Goal: Transaction & Acquisition: Purchase product/service

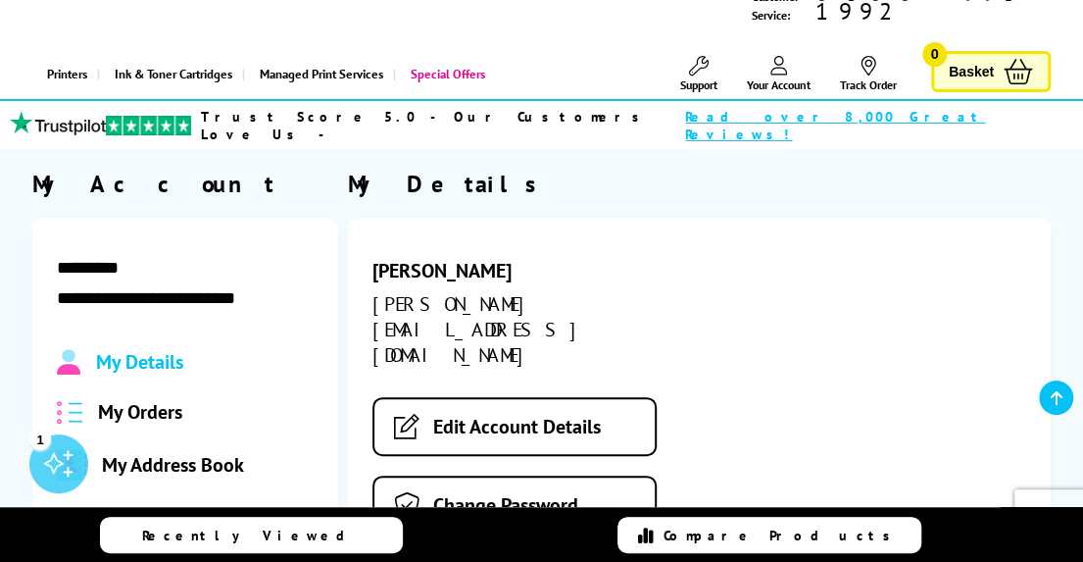
scroll to position [196, 0]
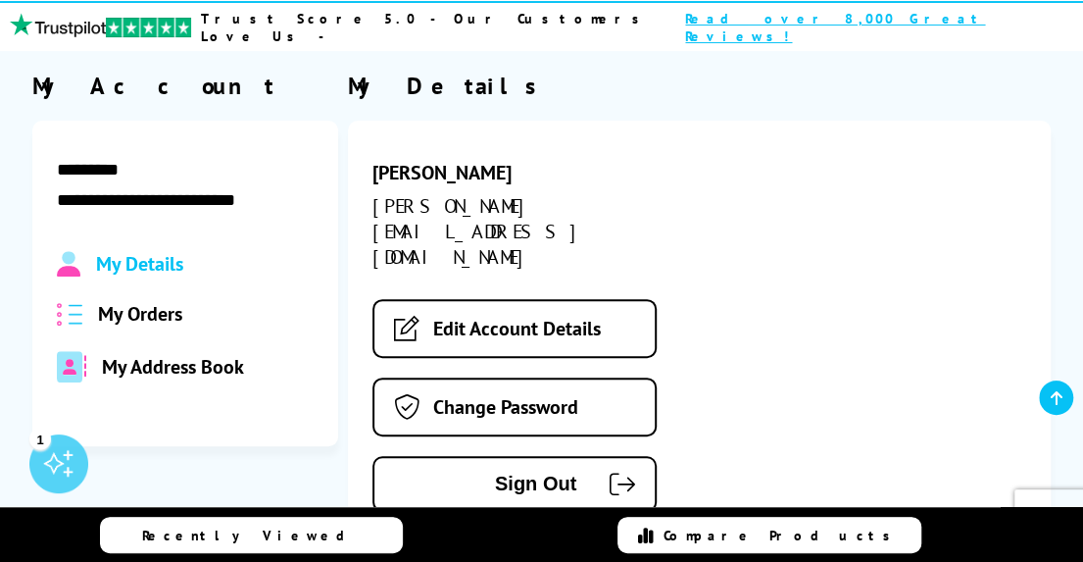
click at [182, 301] on div "My Orders" at bounding box center [185, 313] width 257 height 25
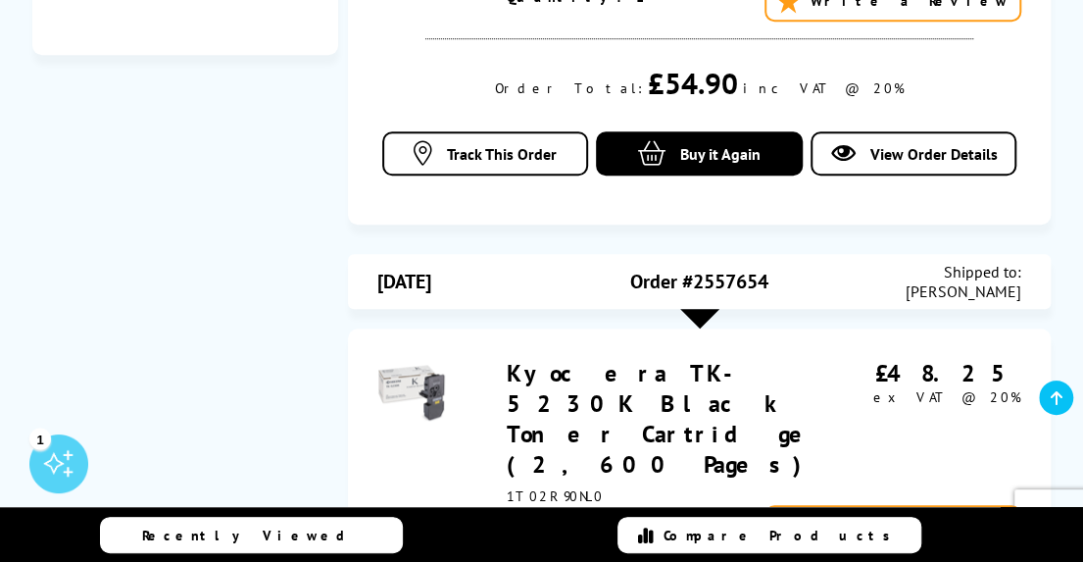
scroll to position [476, 0]
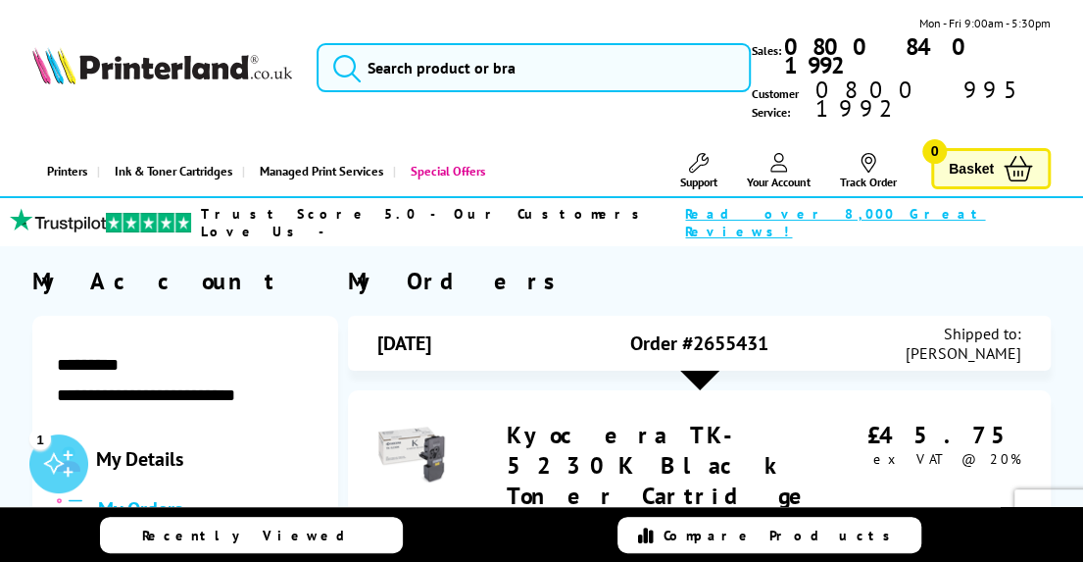
scroll to position [0, 0]
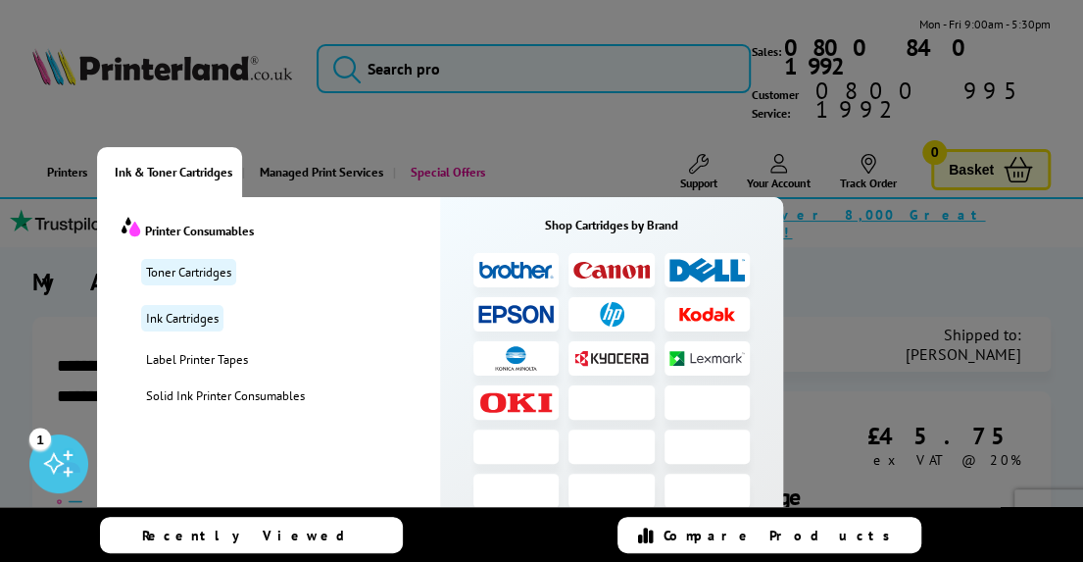
click at [144, 147] on span "Ink & Toner Cartridges" at bounding box center [174, 172] width 118 height 50
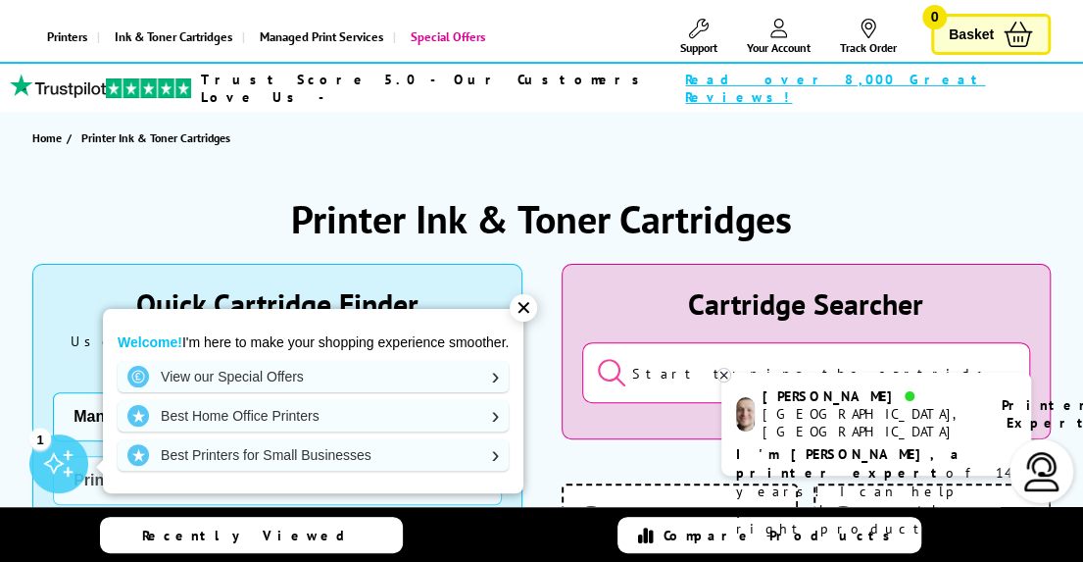
scroll to position [196, 0]
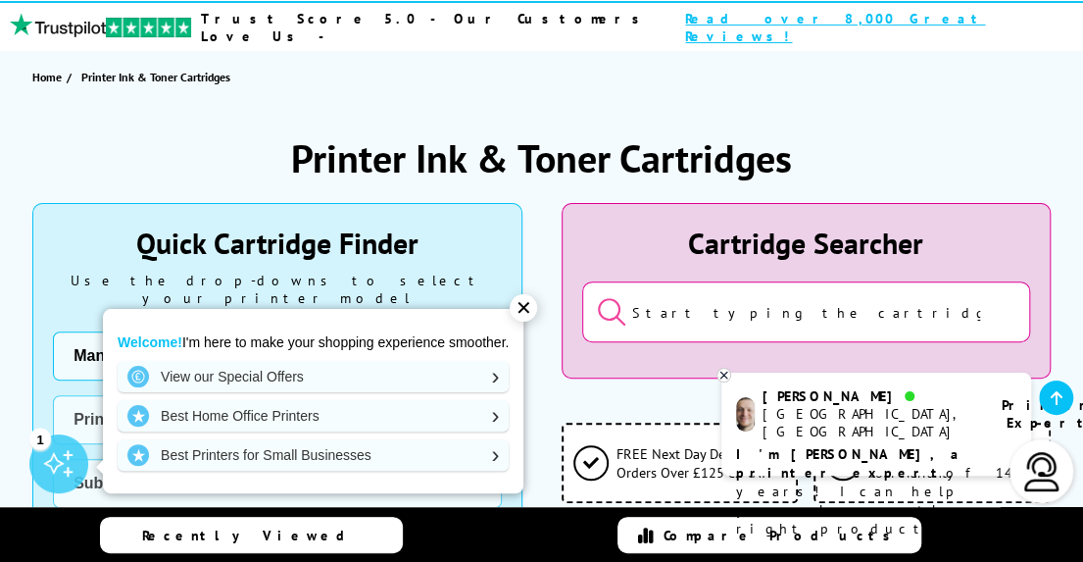
click at [639, 287] on input "search" at bounding box center [806, 311] width 448 height 61
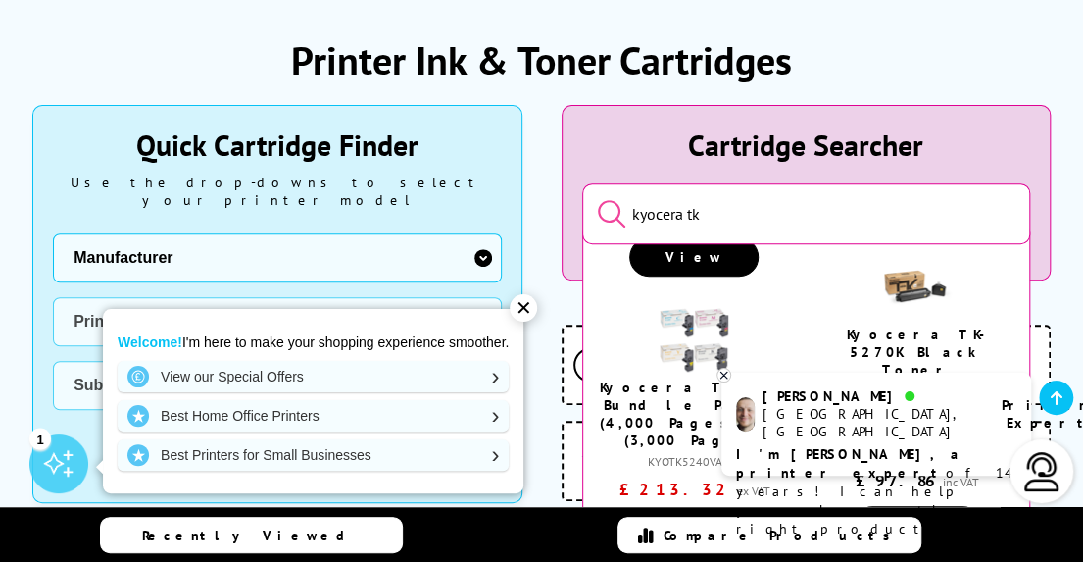
scroll to position [882, 0]
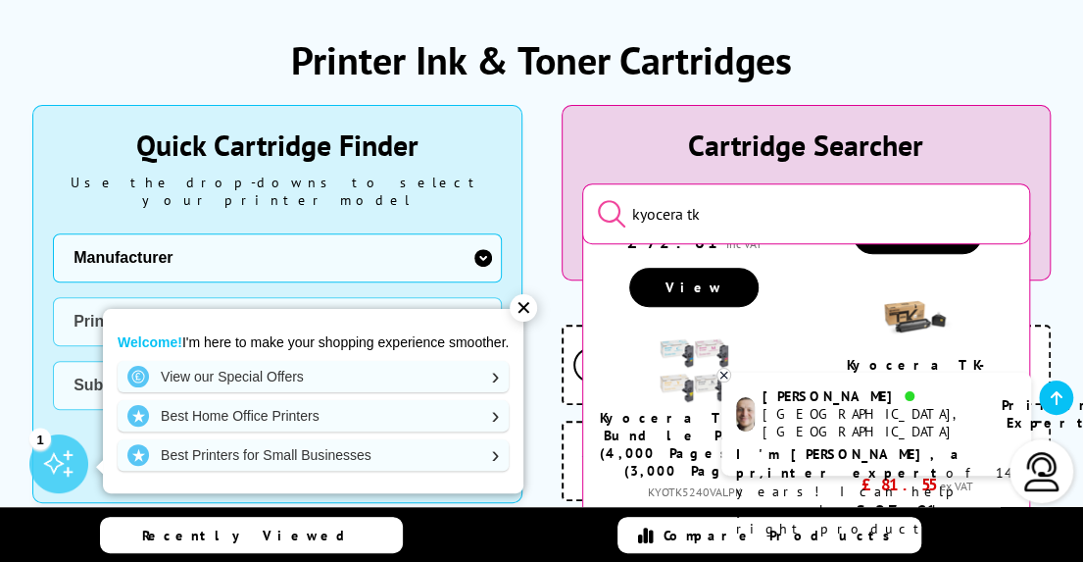
type input "kyocera tk"
click at [722, 379] on icon at bounding box center [723, 374] width 13 height 15
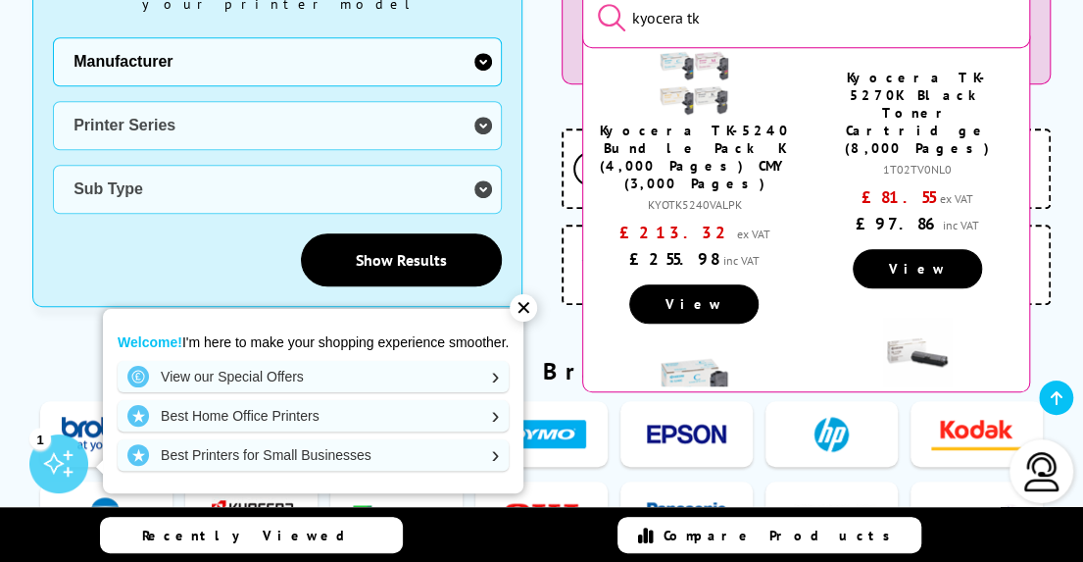
scroll to position [833, 0]
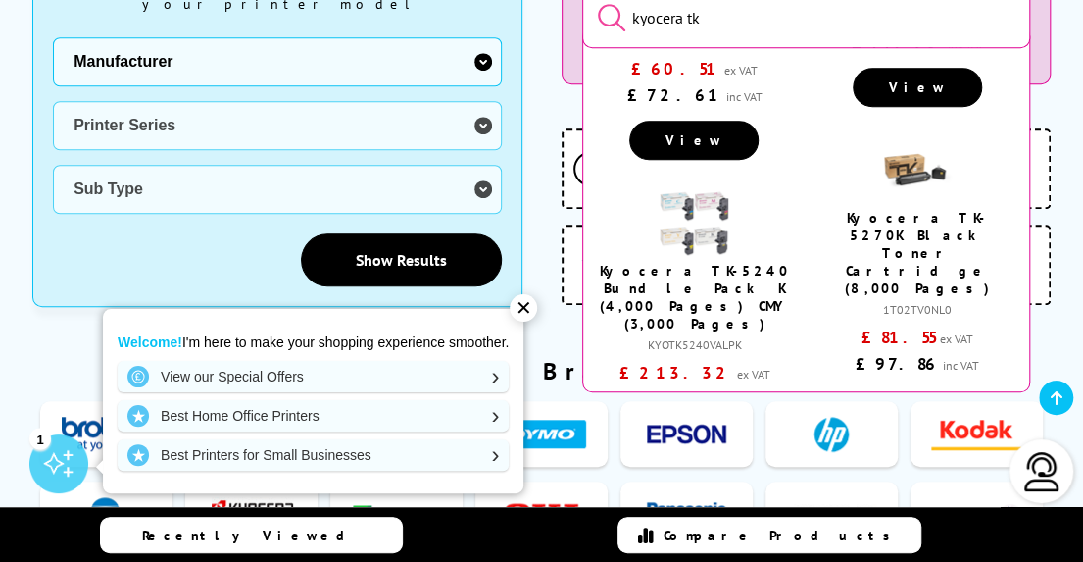
click at [693, 424] on link "View" at bounding box center [693, 443] width 129 height 39
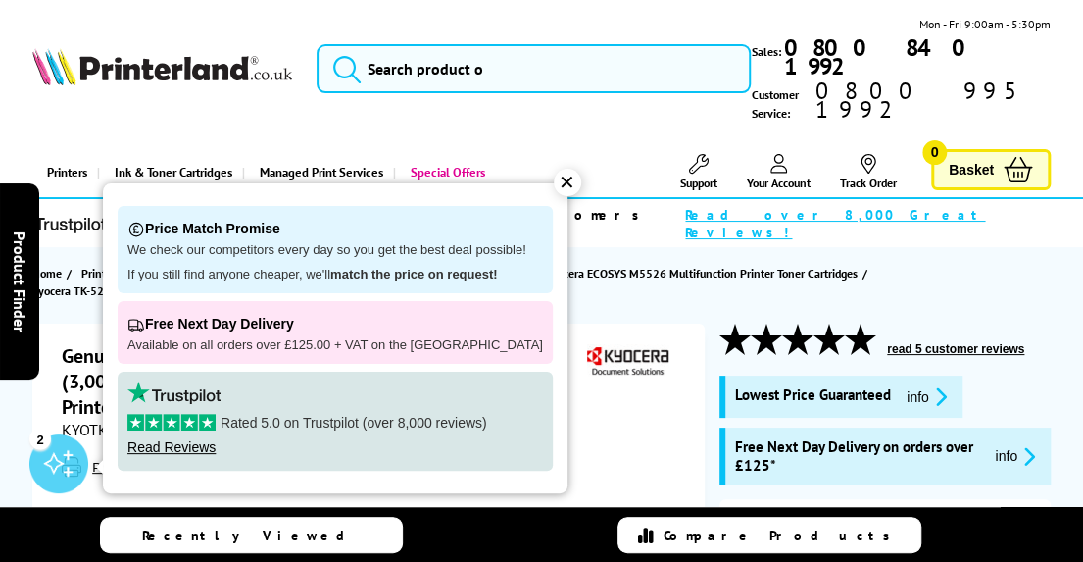
click at [554, 181] on div "✕" at bounding box center [567, 182] width 27 height 27
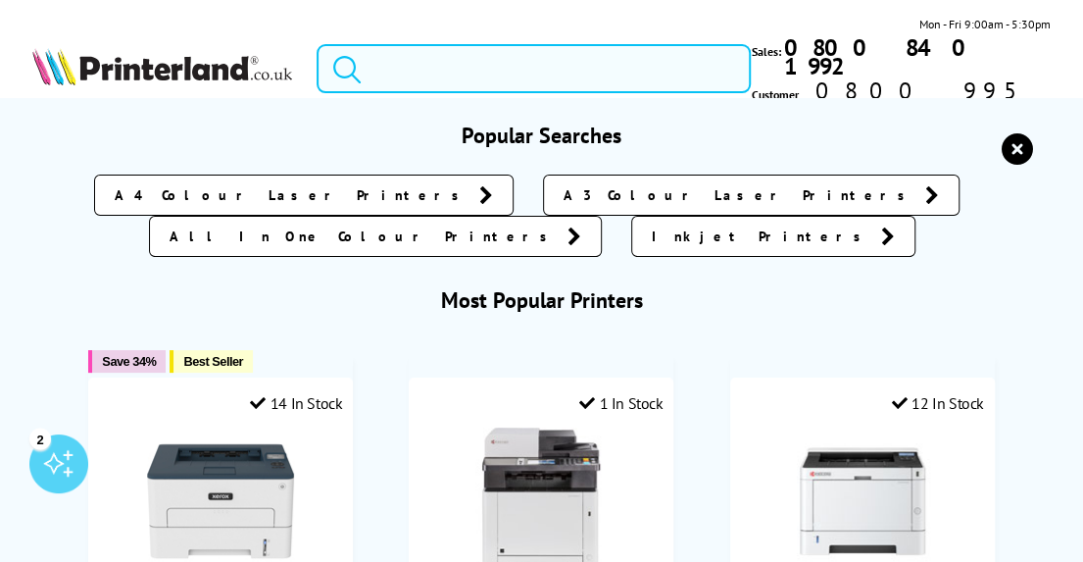
click at [439, 53] on input "search" at bounding box center [534, 68] width 434 height 49
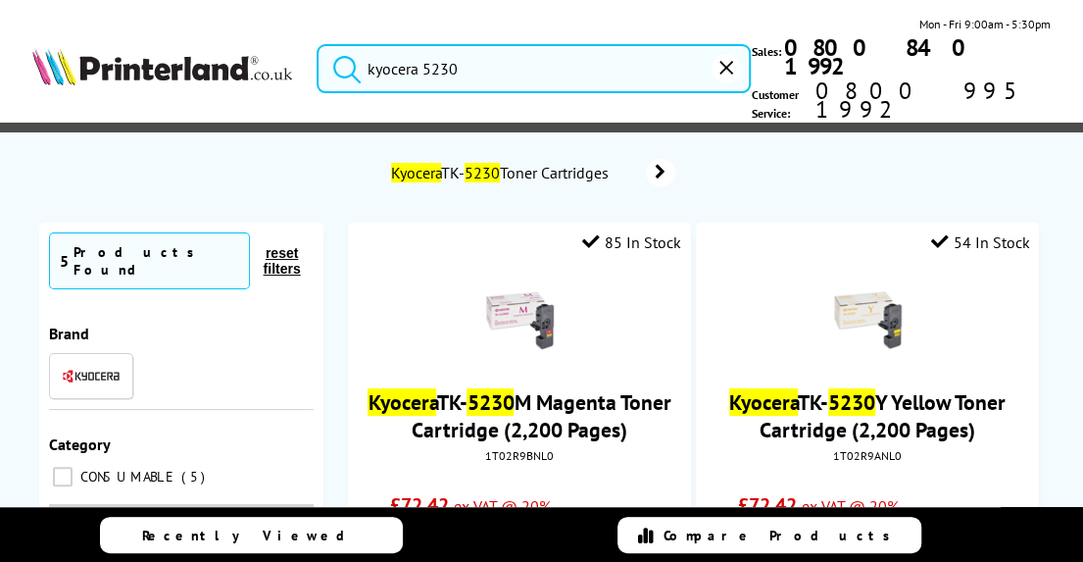
type input "kyocera 5230"
click at [459, 163] on span "Kyocera TK- 5230 Toner Cartridges" at bounding box center [502, 173] width 227 height 20
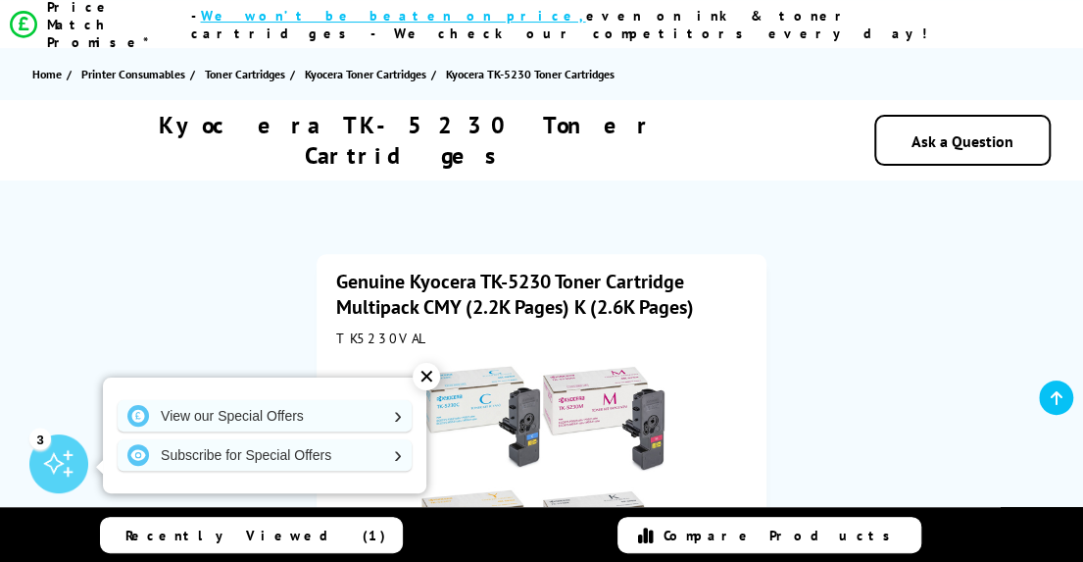
scroll to position [196, 0]
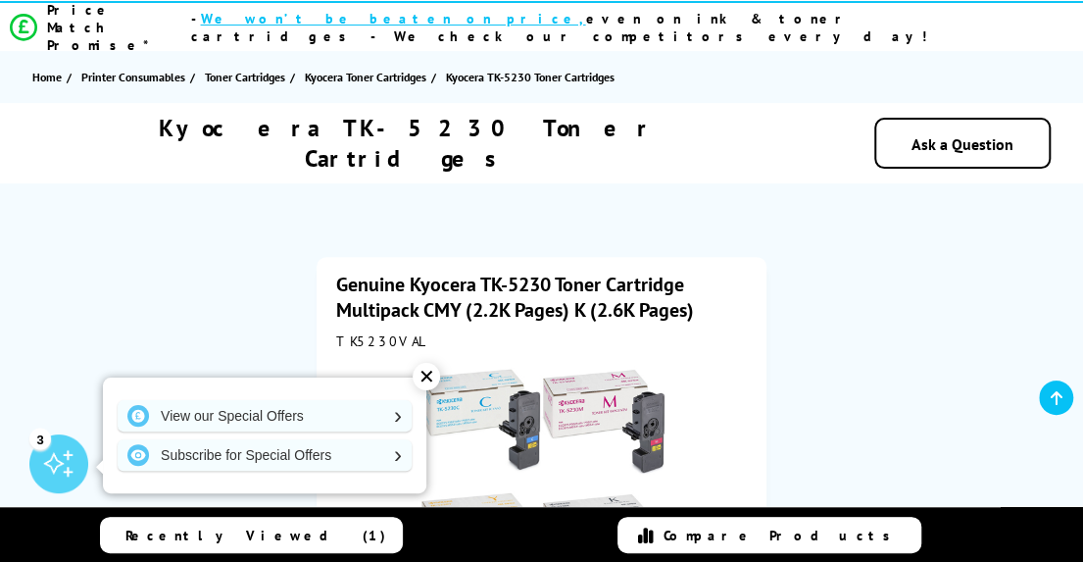
click at [425, 379] on div "✕" at bounding box center [426, 376] width 27 height 27
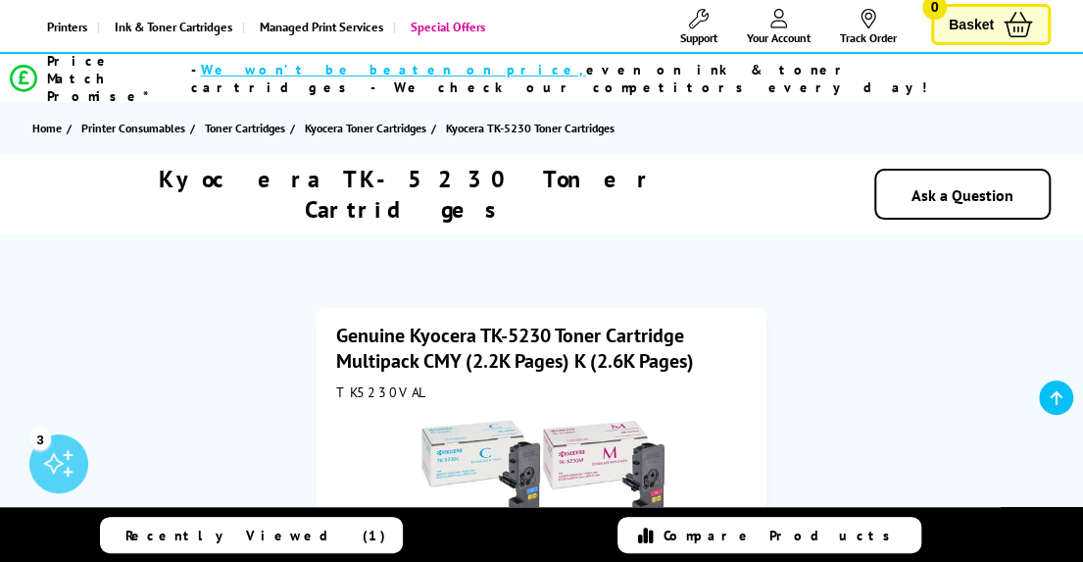
scroll to position [0, 0]
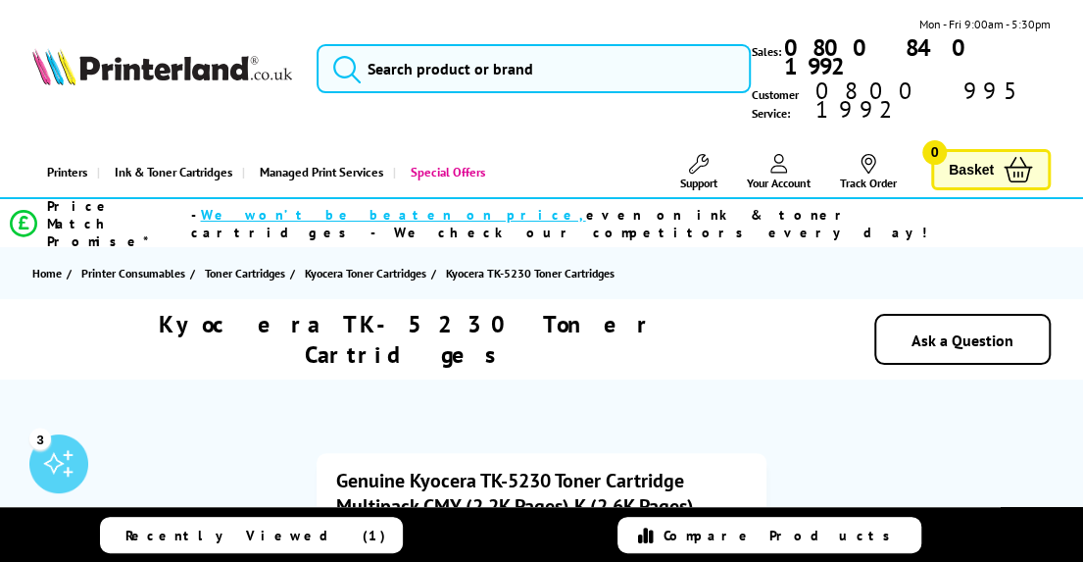
click at [780, 154] on icon at bounding box center [779, 164] width 18 height 20
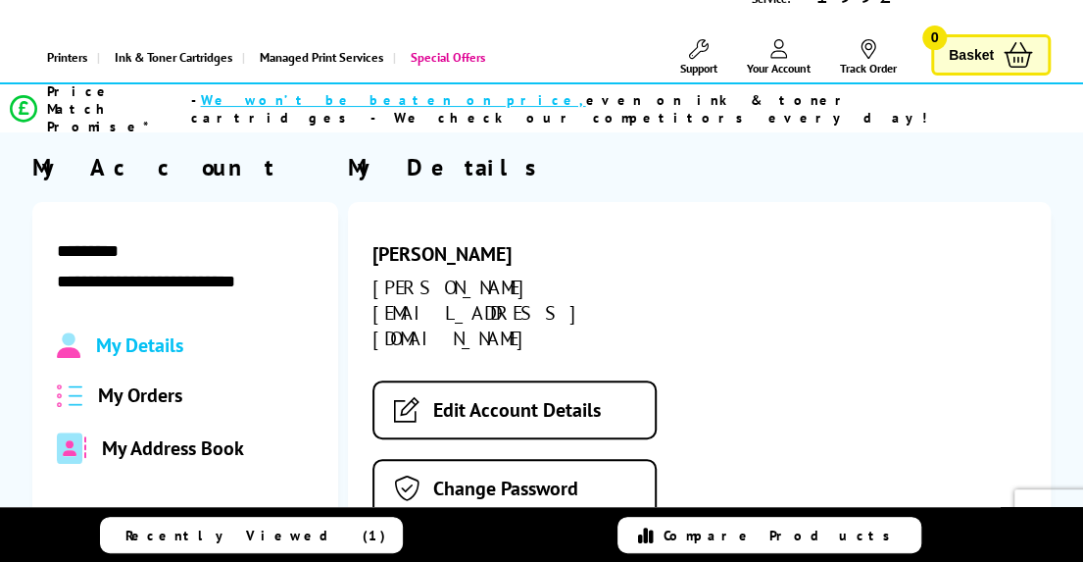
scroll to position [196, 0]
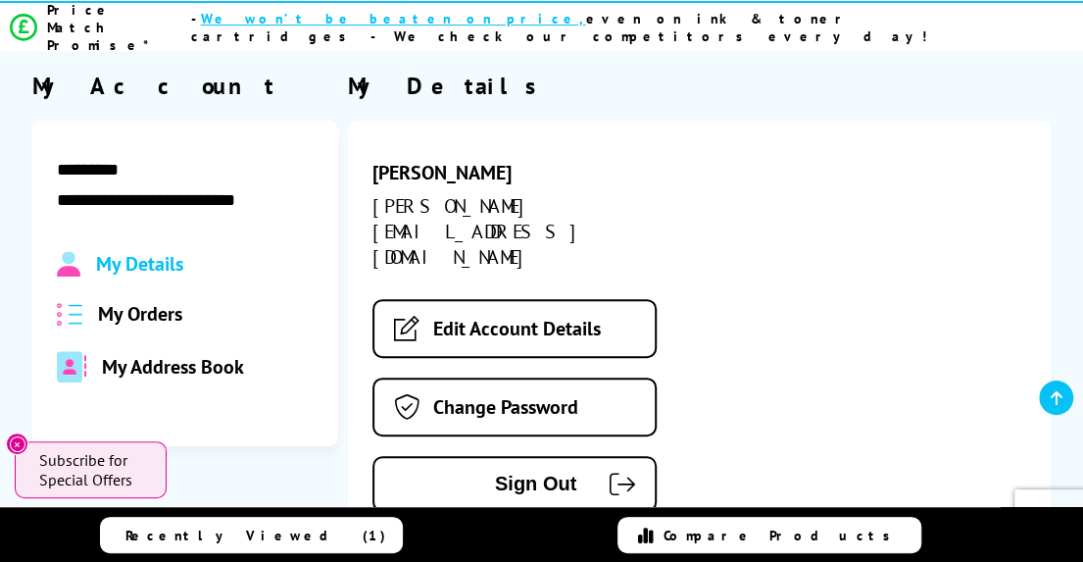
click at [141, 301] on span "My Orders" at bounding box center [140, 313] width 84 height 25
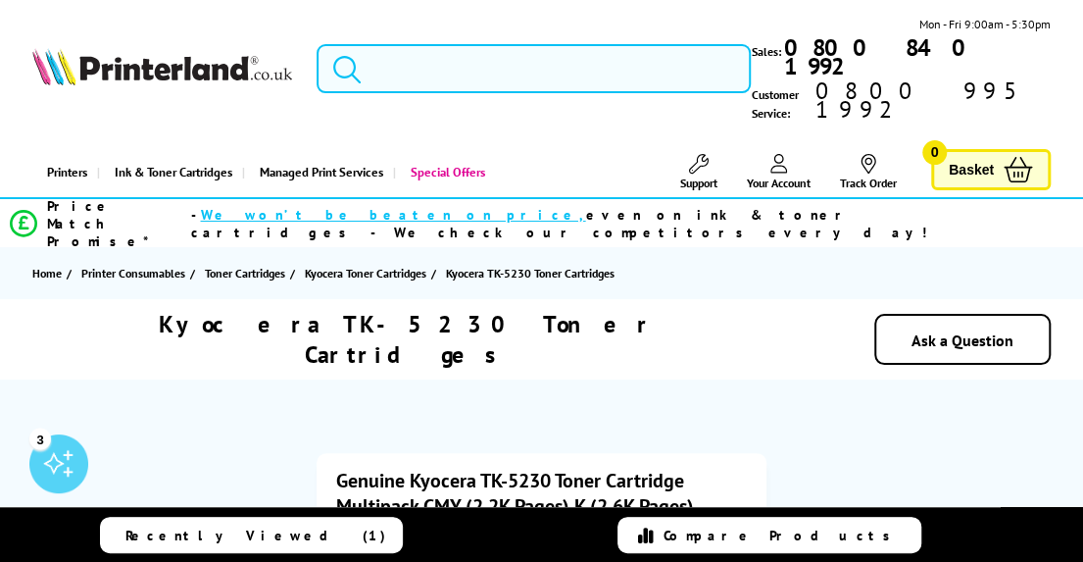
click at [394, 50] on input "search" at bounding box center [534, 68] width 434 height 49
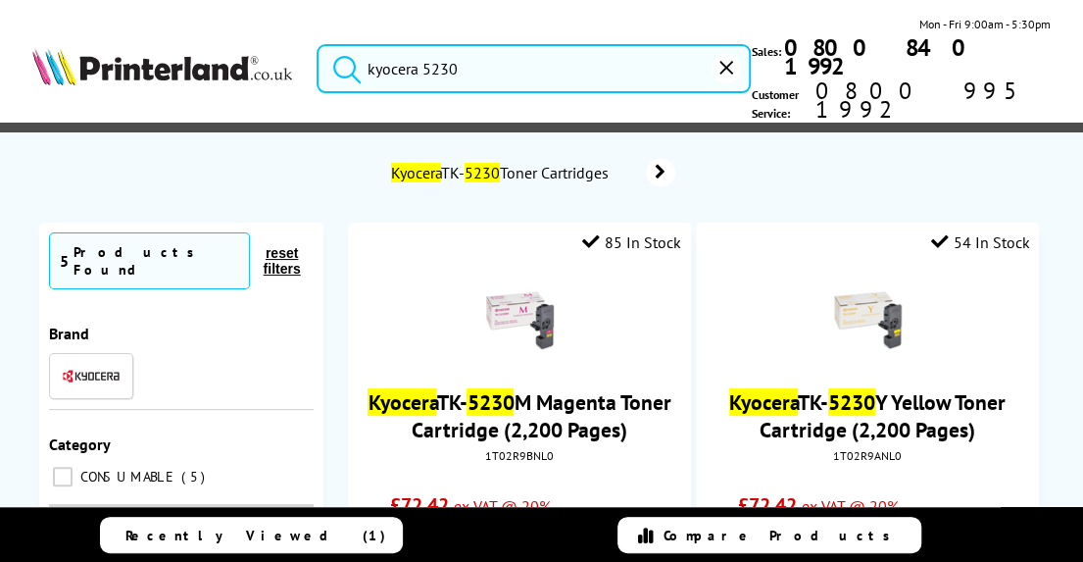
type input "kyocera 5230"
click at [318, 44] on button "submit" at bounding box center [342, 65] width 49 height 43
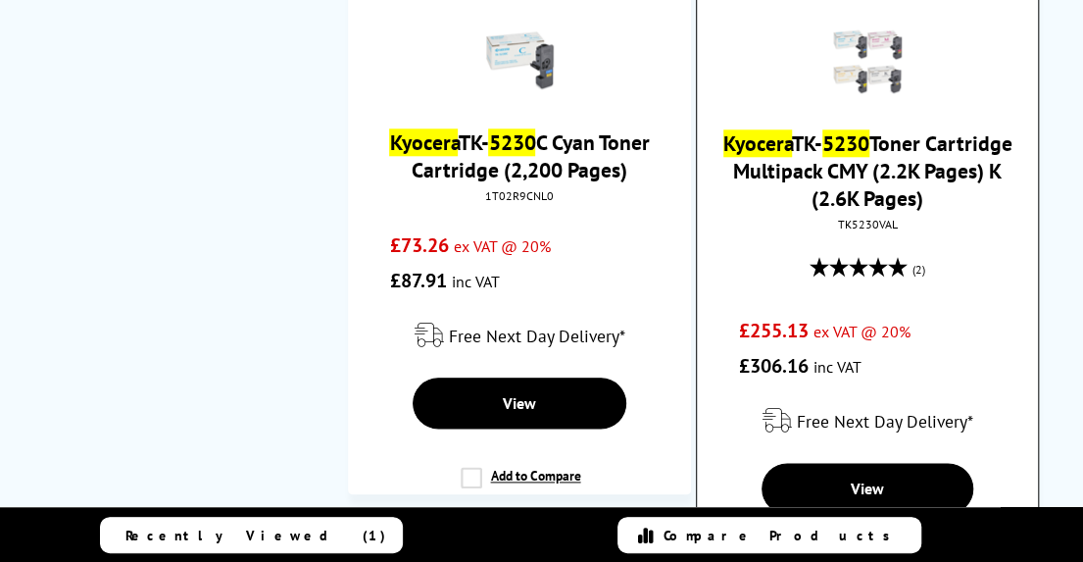
scroll to position [882, 0]
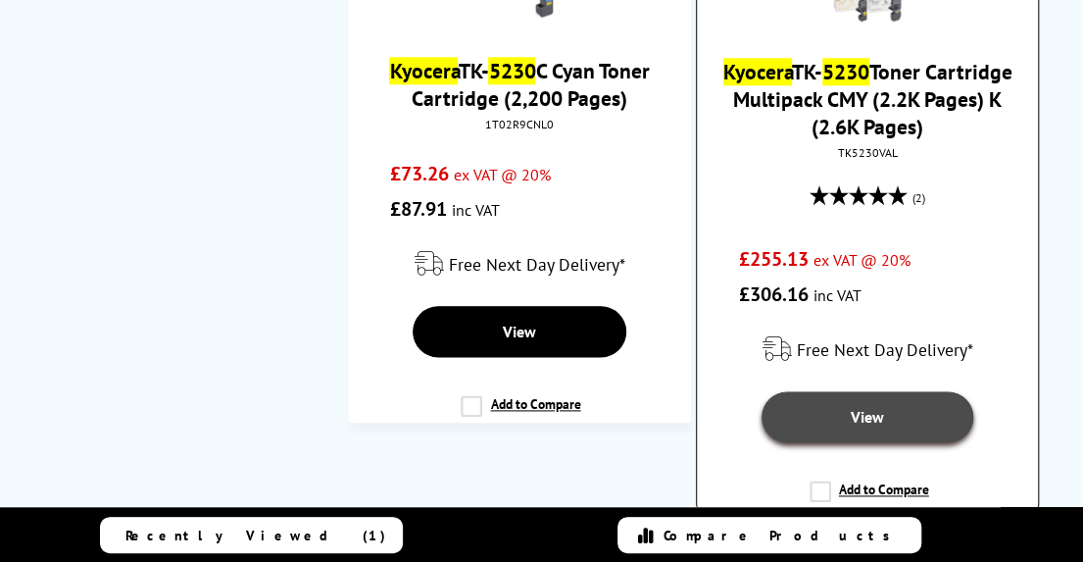
click at [853, 407] on span "View" at bounding box center [867, 417] width 33 height 20
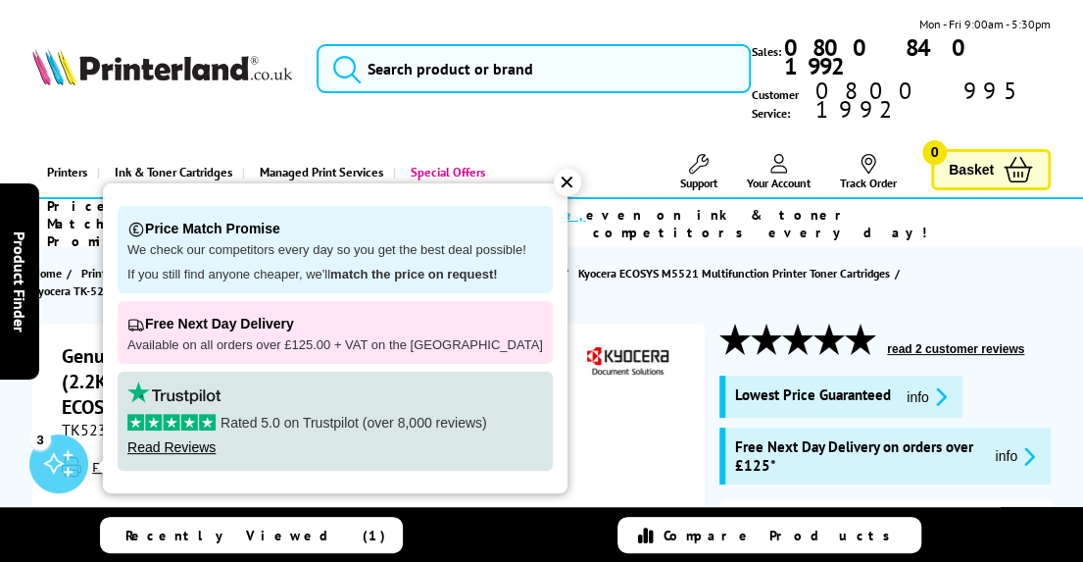
click at [555, 177] on div "✕" at bounding box center [567, 182] width 27 height 27
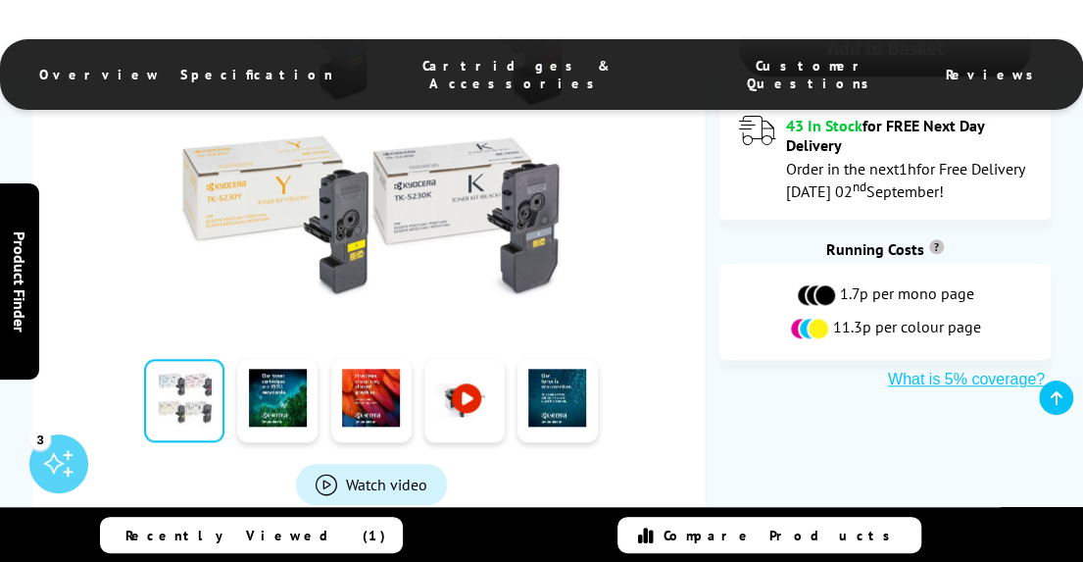
scroll to position [392, 0]
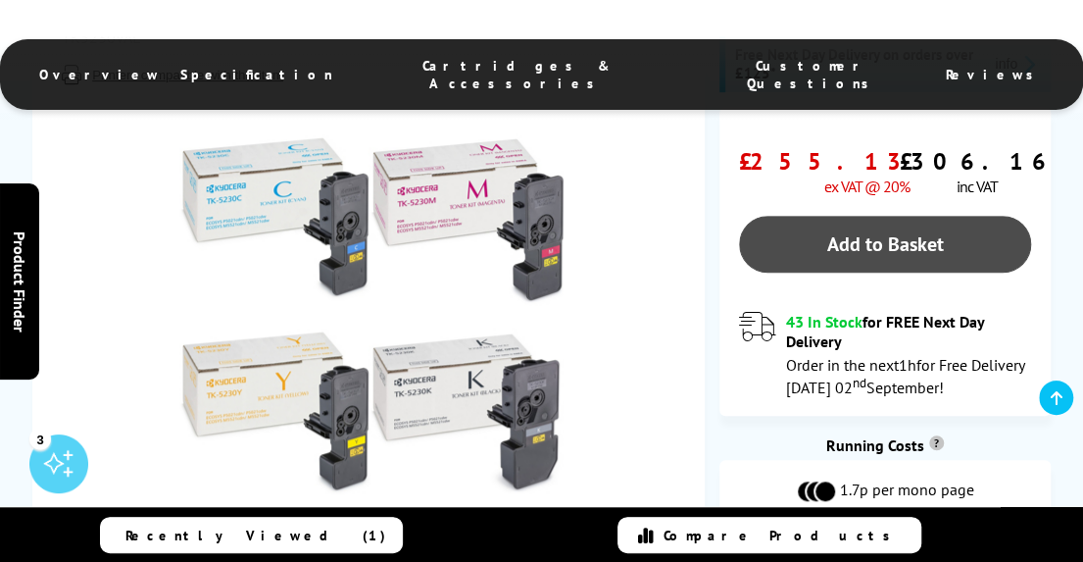
click at [879, 220] on link "Add to Basket" at bounding box center [885, 244] width 292 height 57
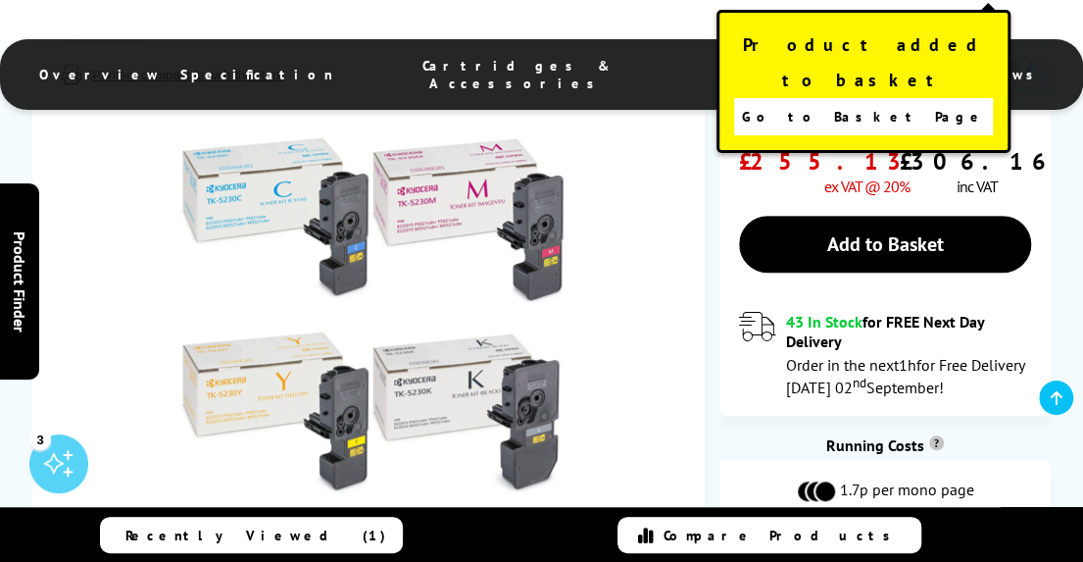
click at [877, 103] on span "Go to Basket Page" at bounding box center [863, 116] width 244 height 27
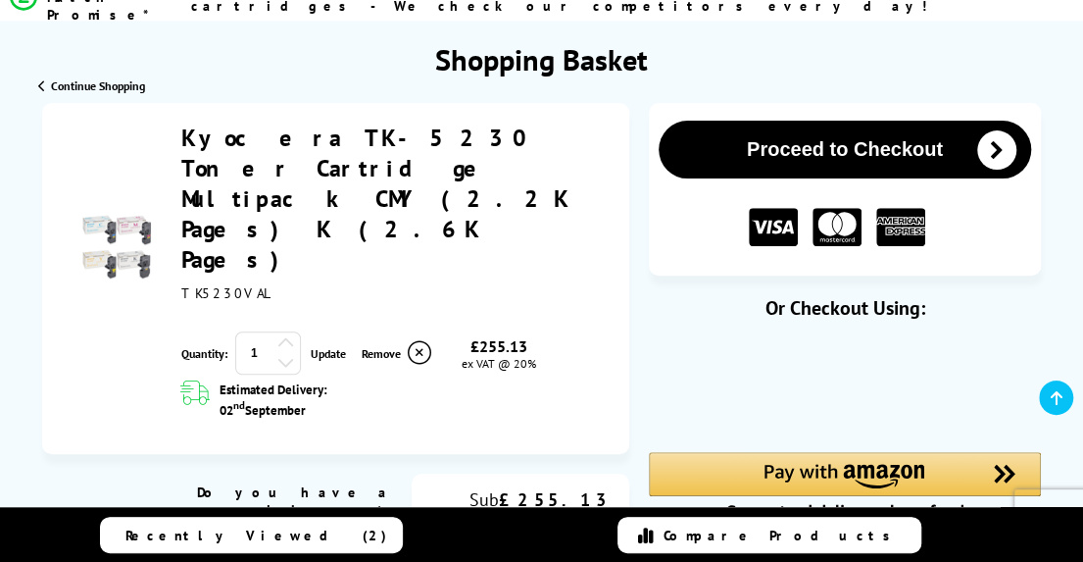
scroll to position [196, 0]
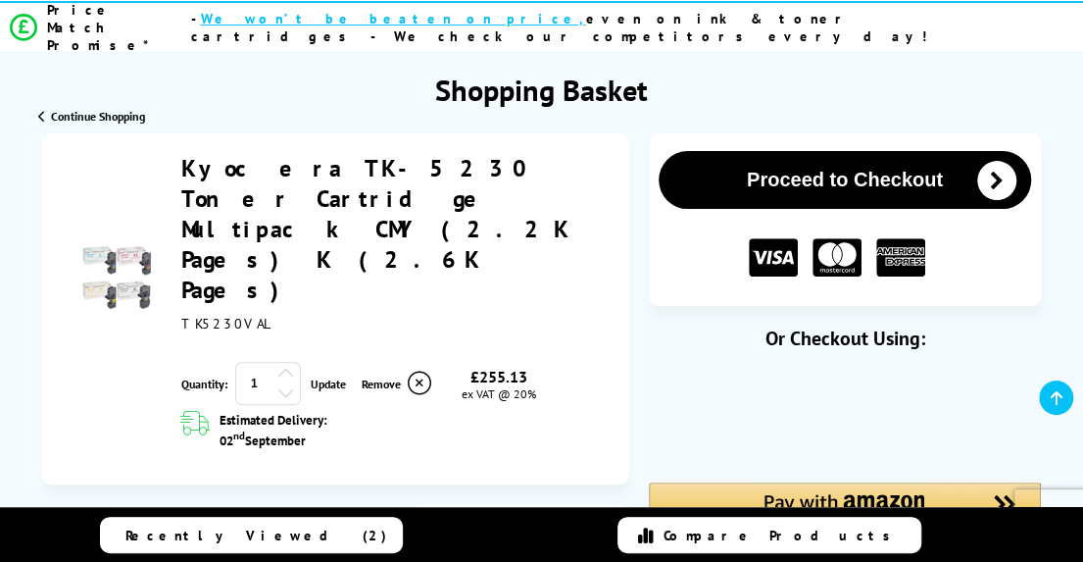
click at [932, 151] on button "Proceed to Checkout" at bounding box center [845, 180] width 372 height 58
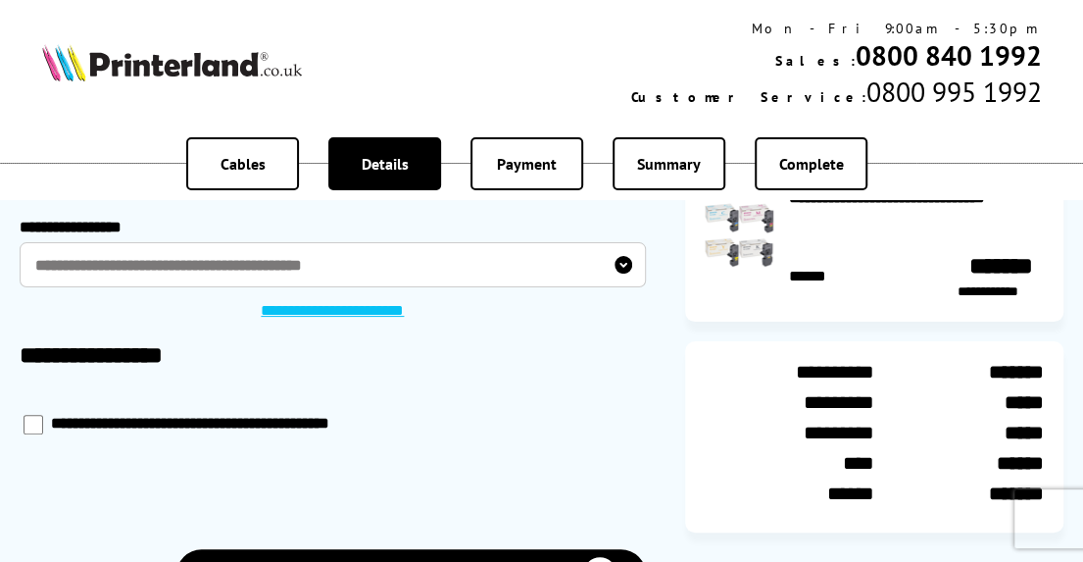
scroll to position [392, 0]
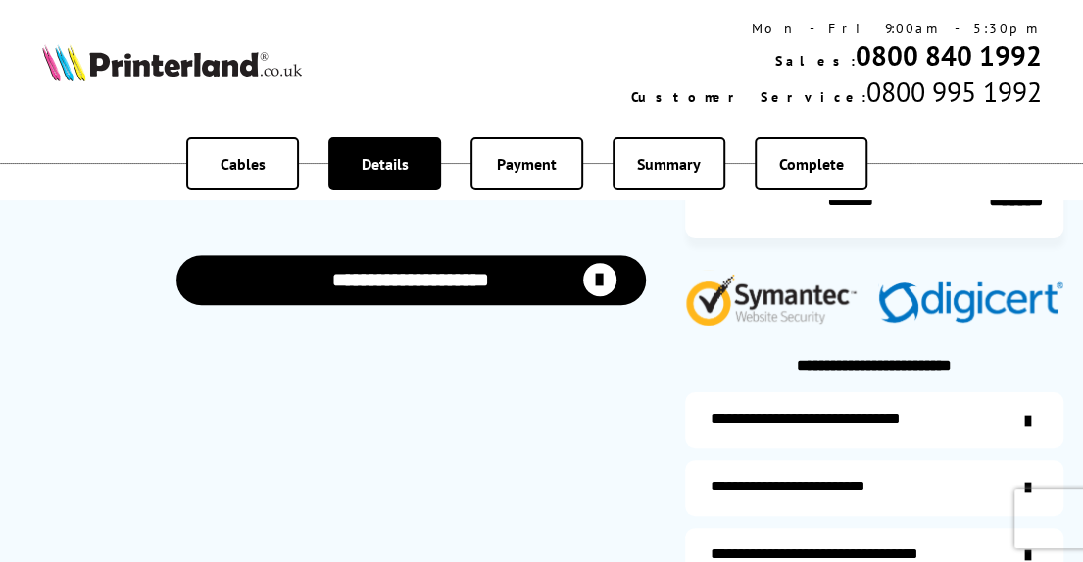
click at [427, 293] on button "**********" at bounding box center [410, 280] width 469 height 50
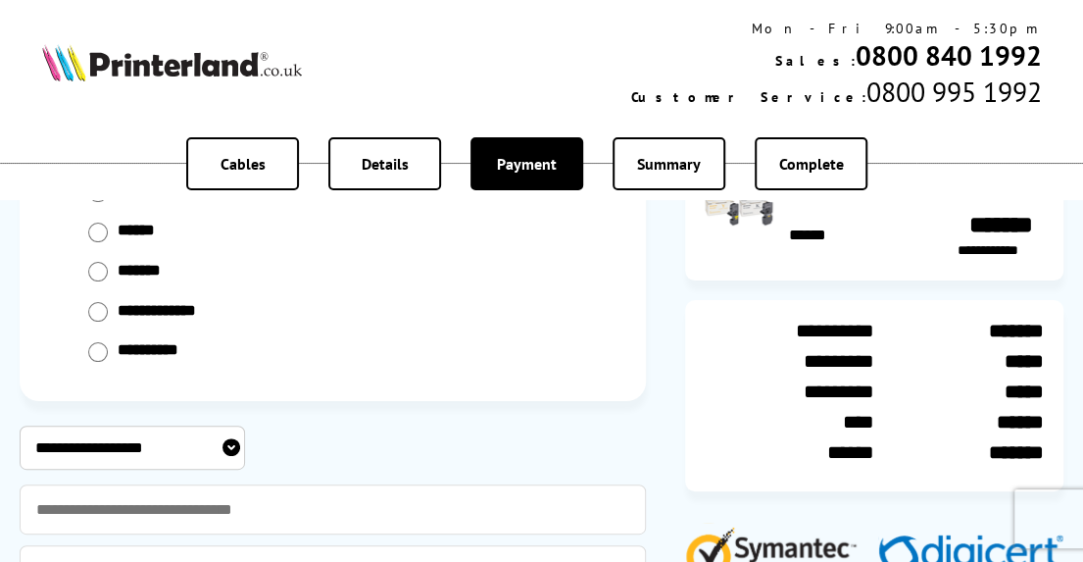
scroll to position [196, 0]
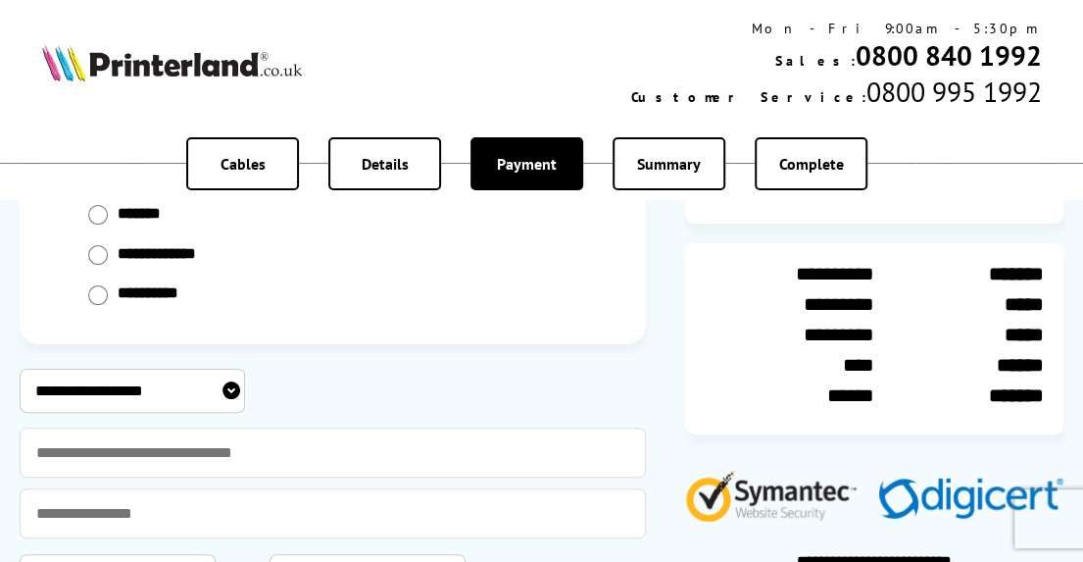
click at [96, 387] on select "**********" at bounding box center [132, 390] width 225 height 44
select select "**********"
click at [20, 368] on select "**********" at bounding box center [132, 390] width 225 height 44
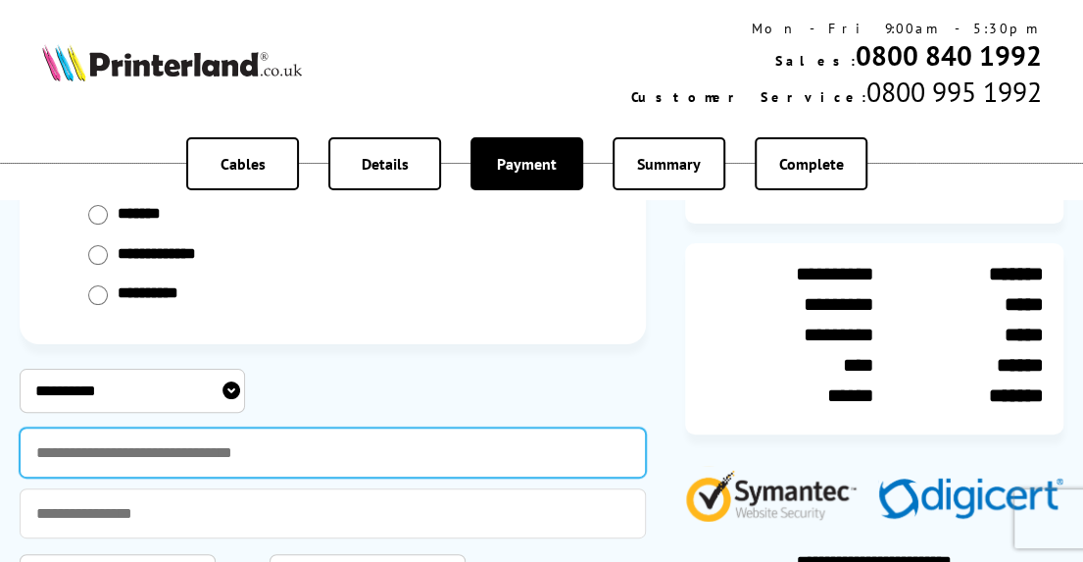
click at [90, 442] on input "text" at bounding box center [333, 452] width 626 height 50
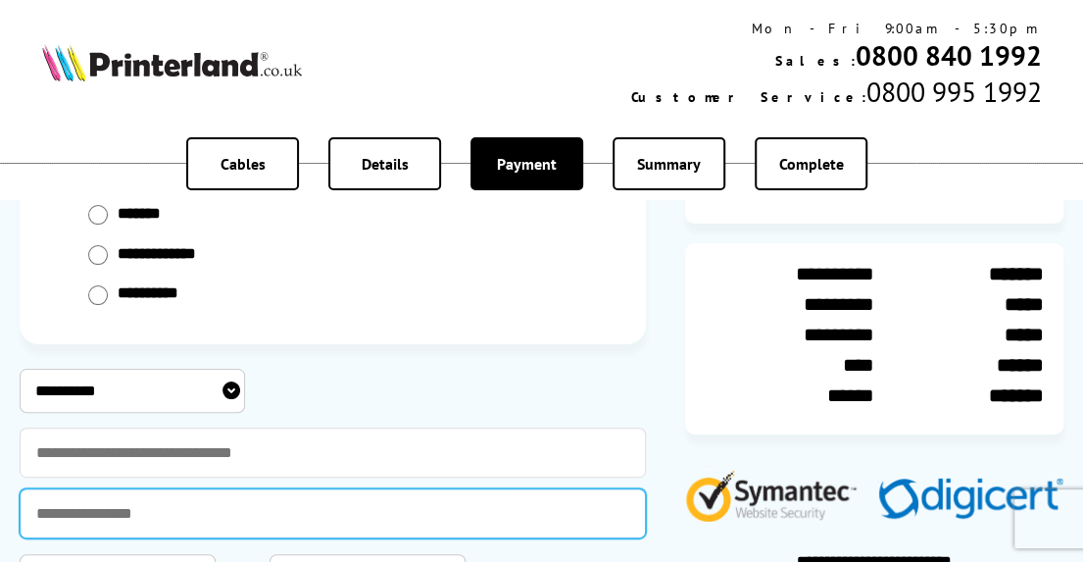
click at [90, 491] on input "text" at bounding box center [333, 513] width 626 height 50
type input "**********"
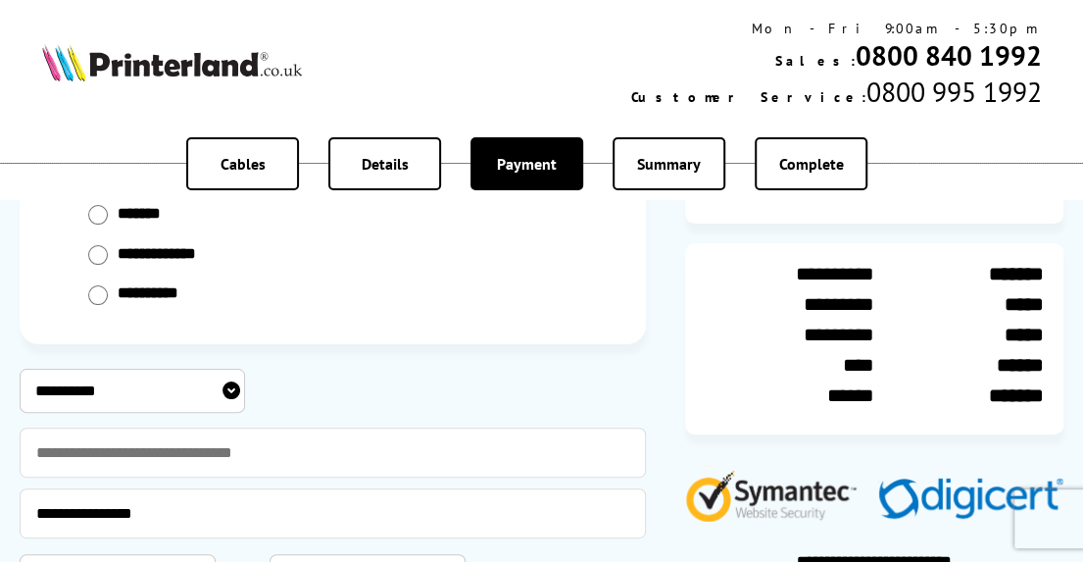
select select "**"
select select "****"
type input "***"
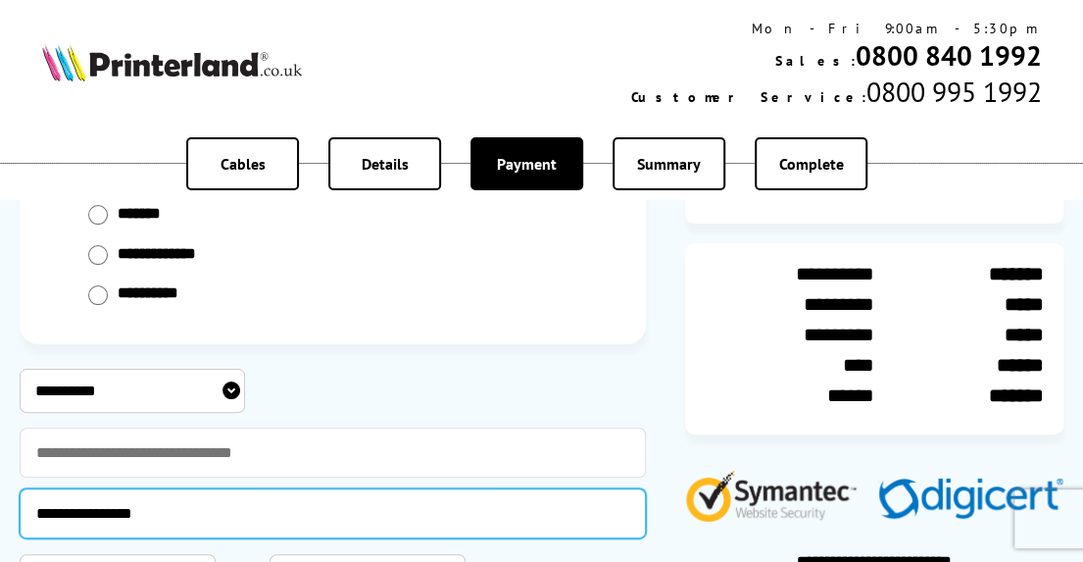
scroll to position [294, 0]
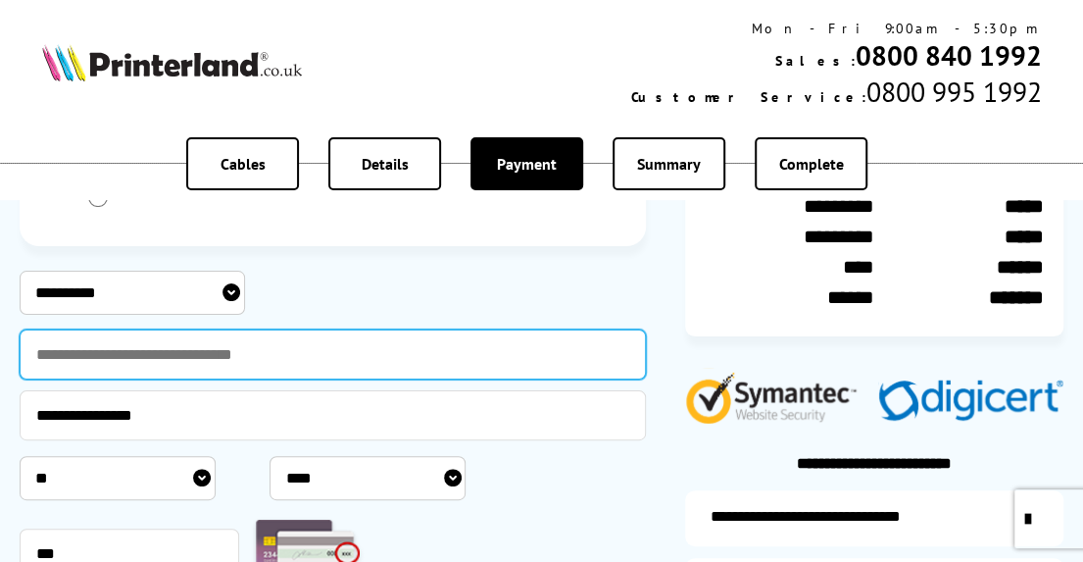
click at [76, 350] on input "text" at bounding box center [333, 354] width 626 height 50
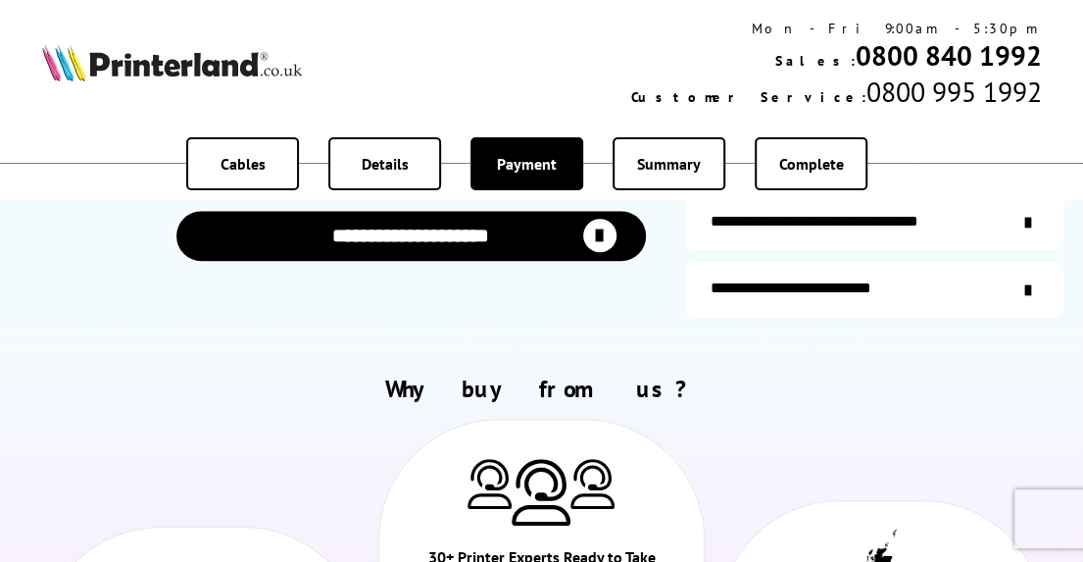
scroll to position [588, 0]
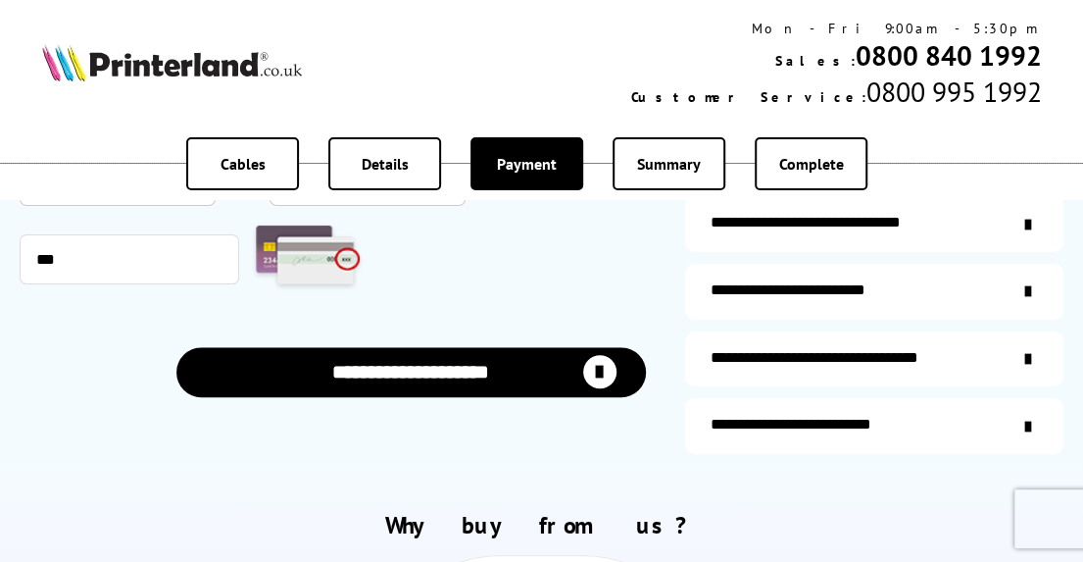
type input "**********"
click at [435, 377] on button "**********" at bounding box center [410, 372] width 469 height 50
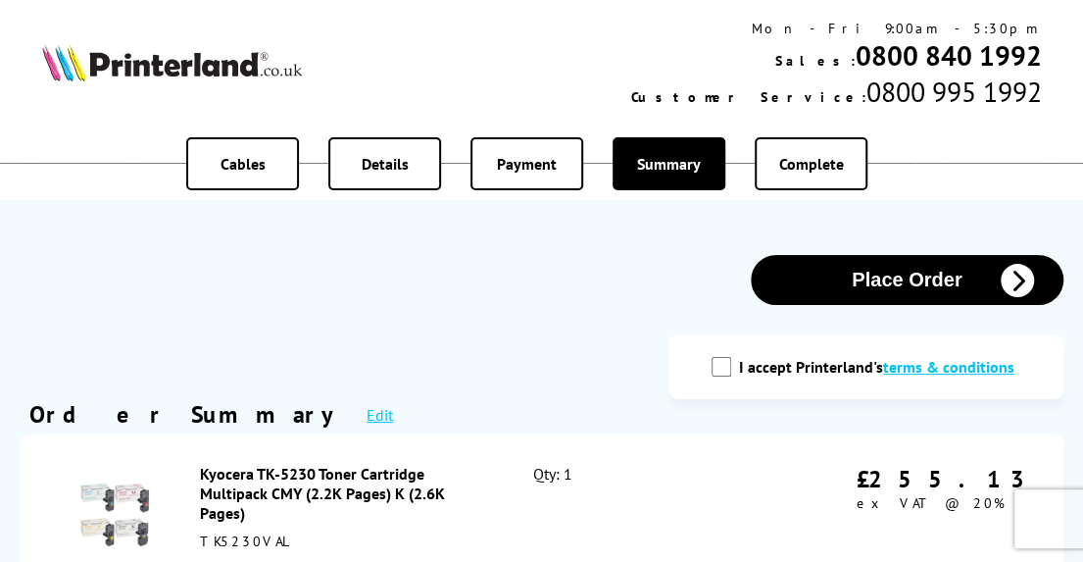
click at [728, 366] on input "I accept Printerland's terms & conditions" at bounding box center [721, 367] width 20 height 20
checkbox input "true"
click at [905, 273] on button "Place Order" at bounding box center [908, 280] width 314 height 50
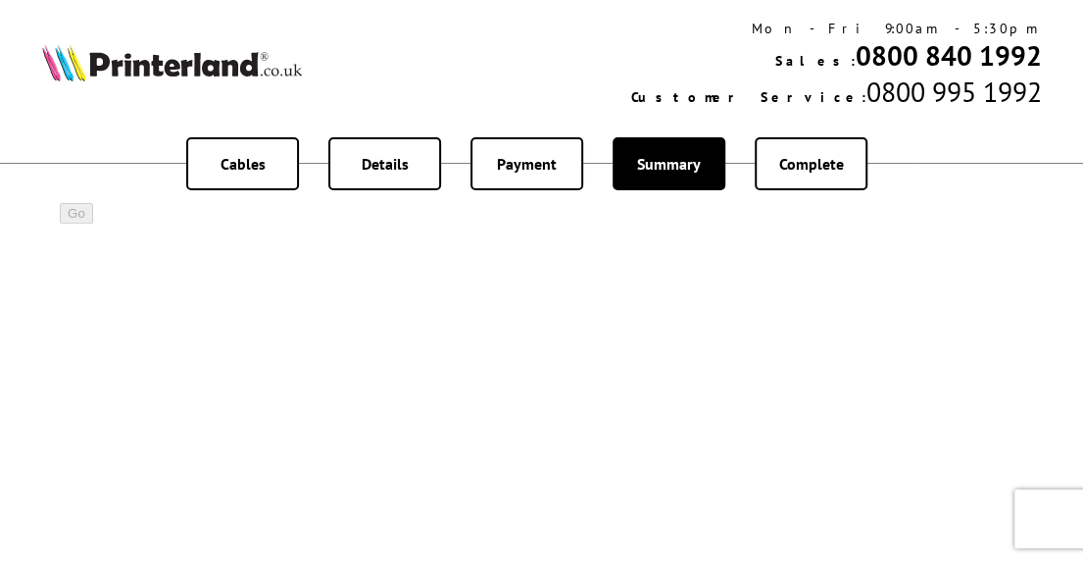
scroll to position [294, 0]
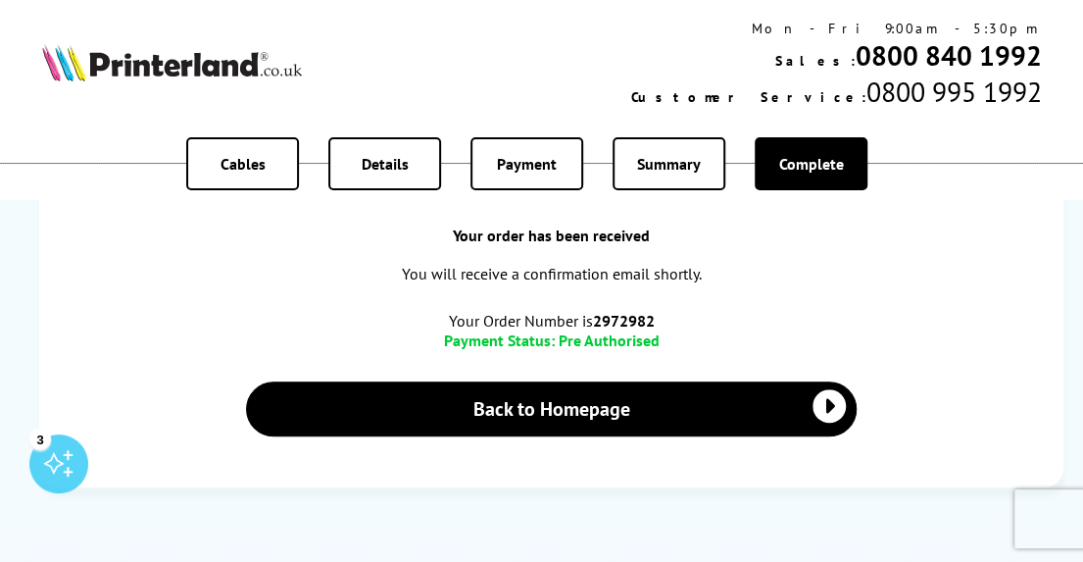
scroll to position [490, 0]
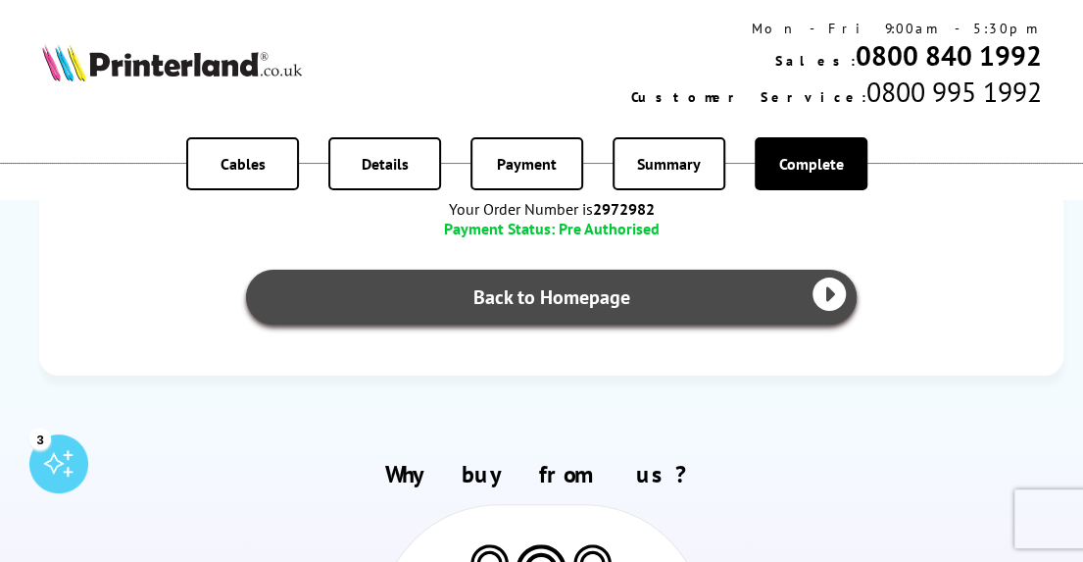
click at [502, 300] on link "Back to Homepage" at bounding box center [551, 296] width 611 height 55
